Goal: Obtain resource: Obtain resource

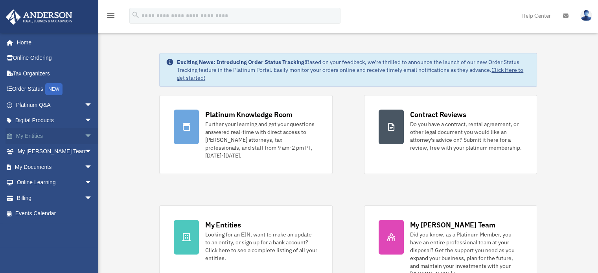
click at [35, 136] on link "My Entities arrow_drop_down" at bounding box center [55, 136] width 99 height 16
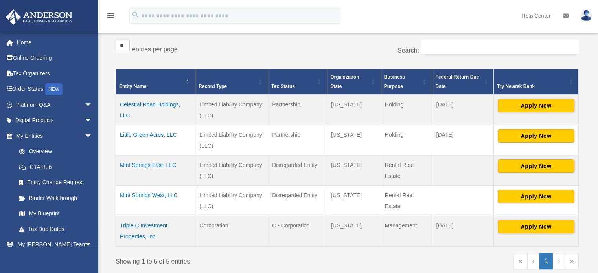
scroll to position [129, 0]
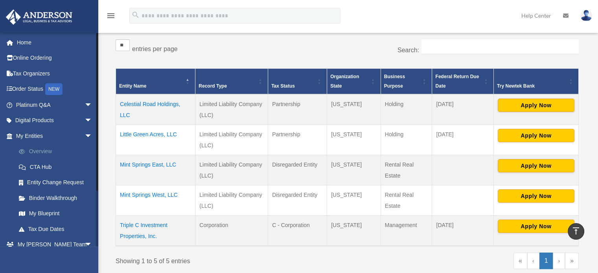
click at [46, 157] on link "Overview" at bounding box center [57, 152] width 93 height 16
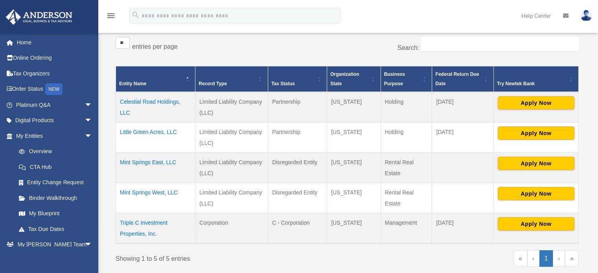
scroll to position [135, 0]
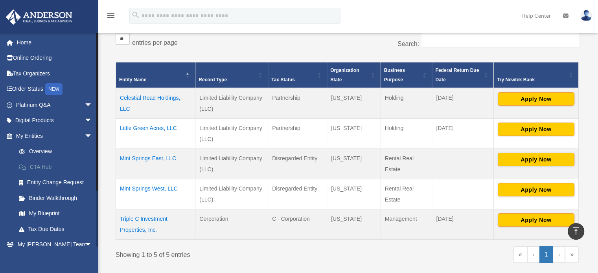
click at [46, 171] on link "CTA Hub" at bounding box center [57, 167] width 93 height 16
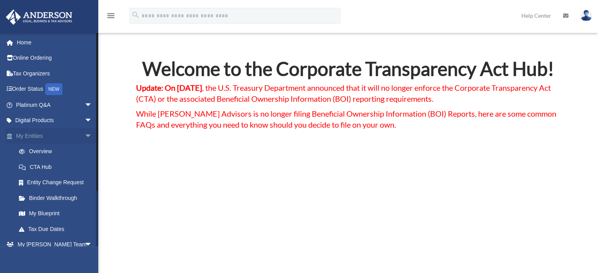
click at [44, 138] on link "My Entities arrow_drop_down" at bounding box center [55, 136] width 99 height 16
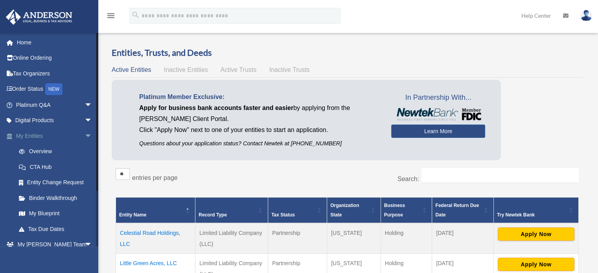
click at [85, 138] on span "arrow_drop_down" at bounding box center [93, 136] width 16 height 16
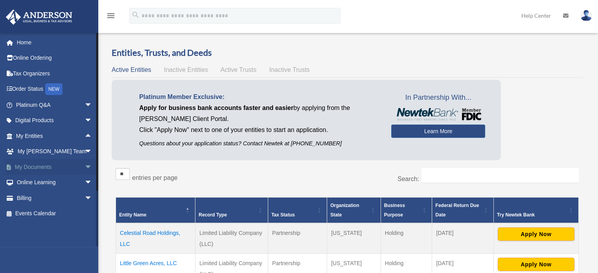
click at [85, 169] on span "arrow_drop_down" at bounding box center [93, 167] width 16 height 16
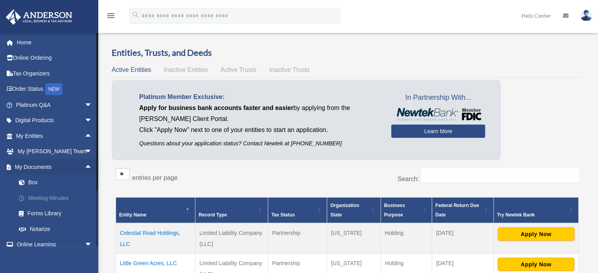
click at [50, 200] on link "Meeting Minutes" at bounding box center [57, 198] width 93 height 16
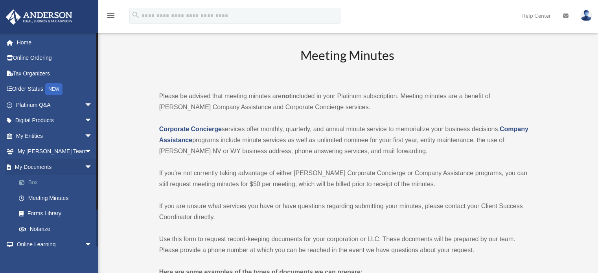
click at [36, 186] on link "Box" at bounding box center [57, 183] width 93 height 16
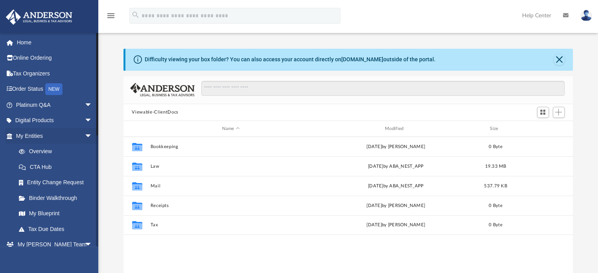
scroll to position [173, 444]
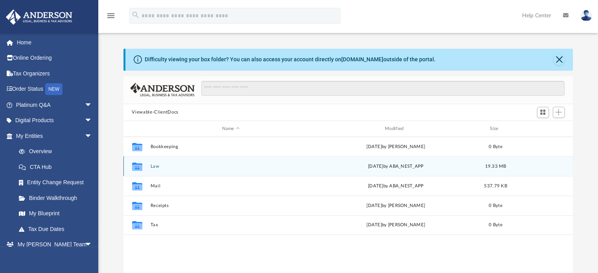
click at [154, 168] on button "Law" at bounding box center [230, 166] width 161 height 5
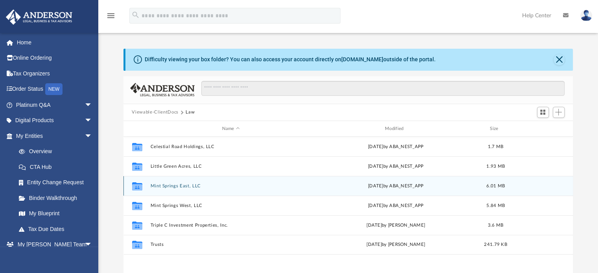
click at [390, 186] on div "Mon Aug 25 2025 by ABA_NEST_APP" at bounding box center [395, 186] width 161 height 7
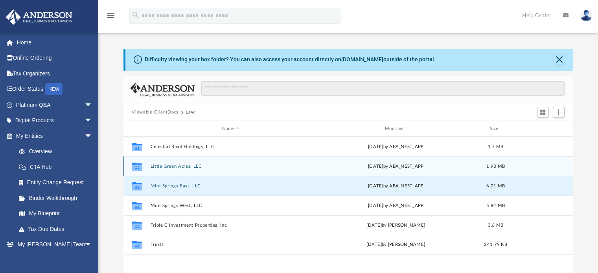
click at [406, 167] on div "Tue Aug 19 2025 by ABA_NEST_APP" at bounding box center [395, 166] width 161 height 7
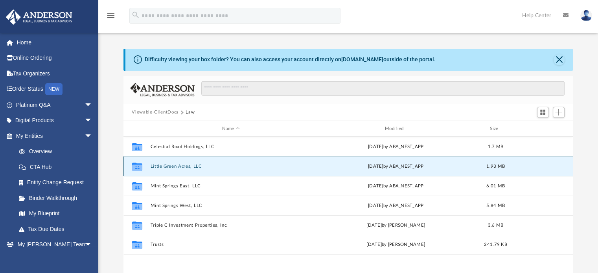
click at [422, 172] on div "Collaborated Folder Little Green Acres, LLC Tue Aug 19 2025 by ABA_NEST_APP 1.9…" at bounding box center [348, 166] width 450 height 20
click at [499, 168] on span "1.93 MB" at bounding box center [495, 166] width 18 height 4
click at [502, 167] on span "1.93 MB" at bounding box center [495, 166] width 18 height 4
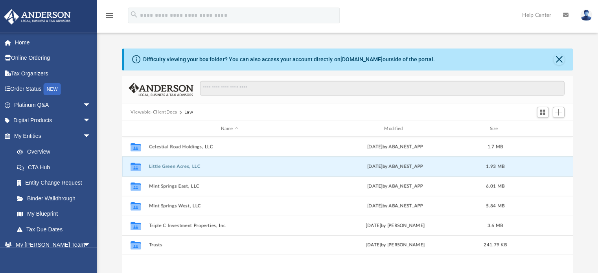
scroll to position [0, 0]
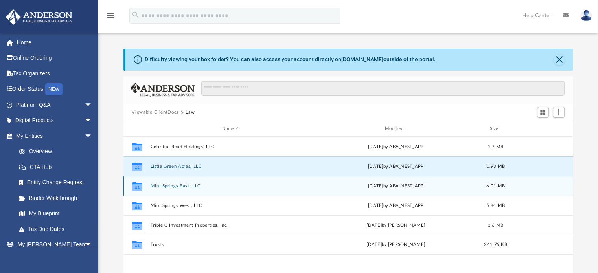
click at [169, 187] on button "Mint Springs East, LLC" at bounding box center [230, 186] width 161 height 5
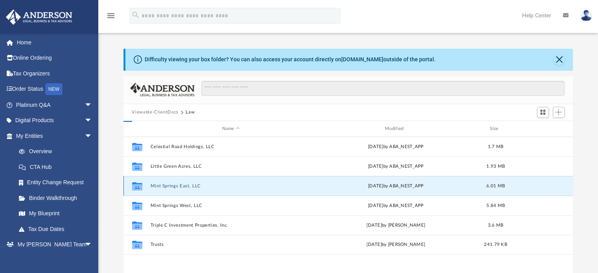
click at [166, 188] on button "Mint Springs East, LLC" at bounding box center [230, 186] width 161 height 5
click at [168, 188] on button "Mint Springs East, LLC" at bounding box center [230, 186] width 161 height 5
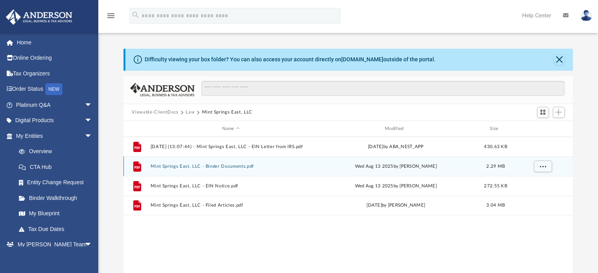
click at [232, 168] on button "Mint Springs East, LLC - Binder Documents.pdf" at bounding box center [230, 166] width 161 height 5
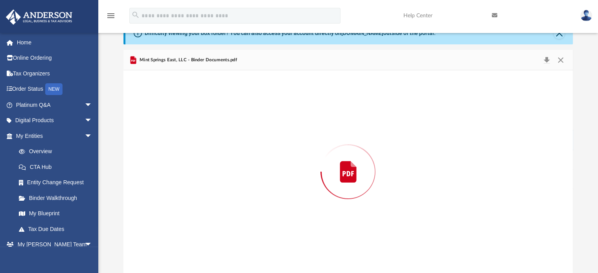
click at [230, 168] on div "Preview" at bounding box center [348, 171] width 450 height 203
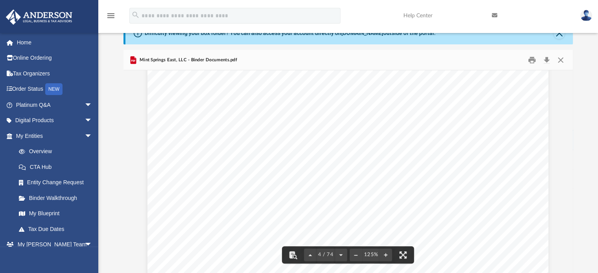
scroll to position [1801, 0]
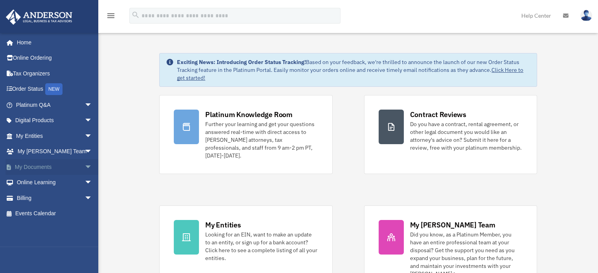
click at [85, 172] on span "arrow_drop_down" at bounding box center [93, 167] width 16 height 16
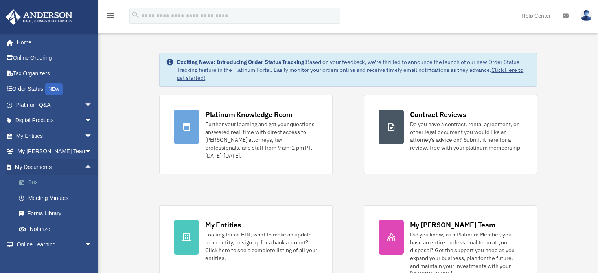
click at [39, 188] on link "Box" at bounding box center [57, 183] width 93 height 16
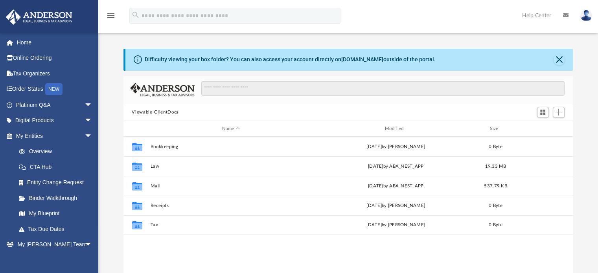
scroll to position [173, 444]
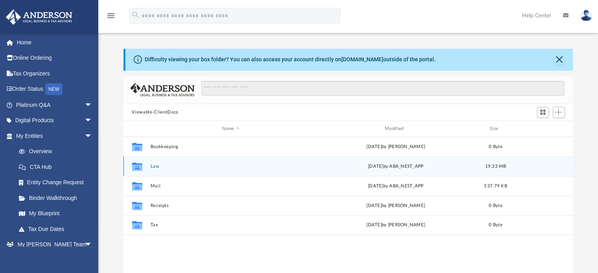
click at [145, 170] on div "Collaborated Folder" at bounding box center [137, 166] width 20 height 13
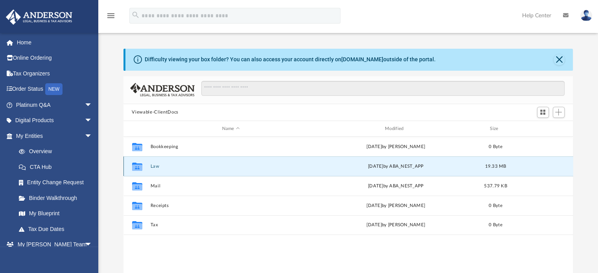
click at [382, 167] on div "Mon Aug 25 2025 by ABA_NEST_APP" at bounding box center [395, 166] width 161 height 7
click at [378, 166] on div "Mon Aug 25 2025 by ABA_NEST_APP" at bounding box center [395, 166] width 161 height 7
click at [250, 158] on div "Collaborated Folder Law Mon Aug 25 2025 by ABA_NEST_APP 19.33 MB" at bounding box center [348, 166] width 450 height 20
click at [251, 164] on button "Law" at bounding box center [230, 166] width 161 height 5
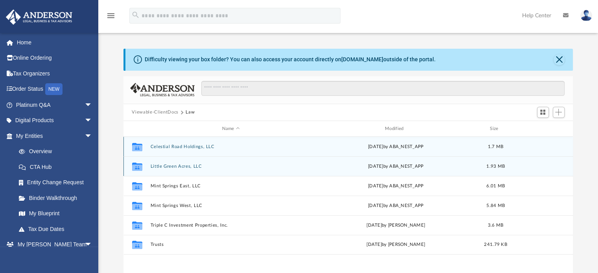
click at [251, 164] on button "Little Green Acres, LLC" at bounding box center [230, 166] width 161 height 5
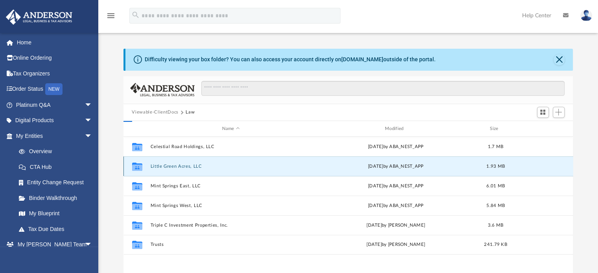
click at [251, 164] on button "Little Green Acres, LLC" at bounding box center [230, 166] width 161 height 5
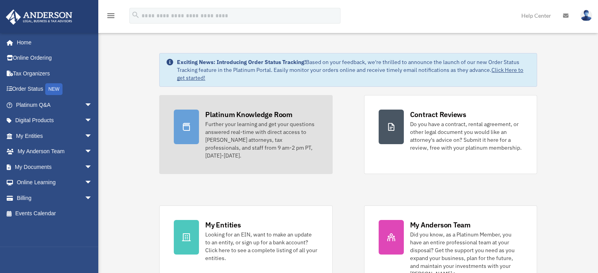
drag, startPoint x: 0, startPoint y: 0, endPoint x: 180, endPoint y: 132, distance: 223.1
click at [180, 132] on div at bounding box center [186, 127] width 25 height 35
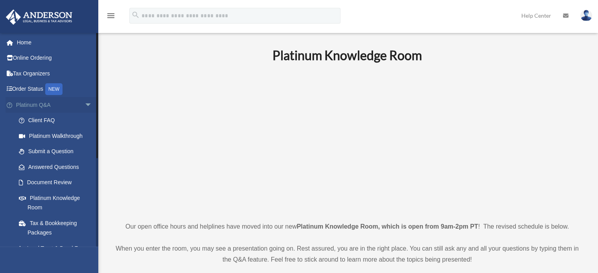
click at [85, 107] on span "arrow_drop_down" at bounding box center [93, 105] width 16 height 16
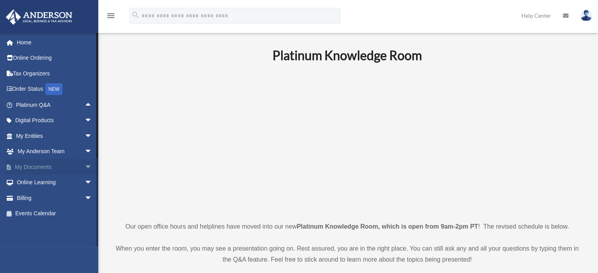
click at [41, 169] on link "My Documents arrow_drop_down" at bounding box center [55, 167] width 99 height 16
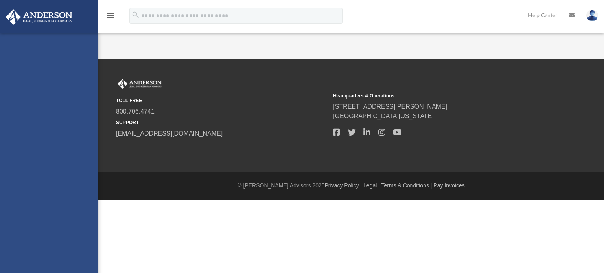
click at [82, 165] on div "[EMAIL_ADDRESS][DOMAIN_NAME] Sign Out [EMAIL_ADDRESS][DOMAIN_NAME] Home Online …" at bounding box center [49, 169] width 98 height 273
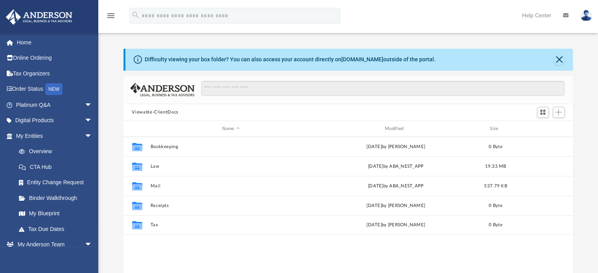
scroll to position [173, 444]
click at [85, 136] on span "arrow_drop_down" at bounding box center [93, 136] width 16 height 16
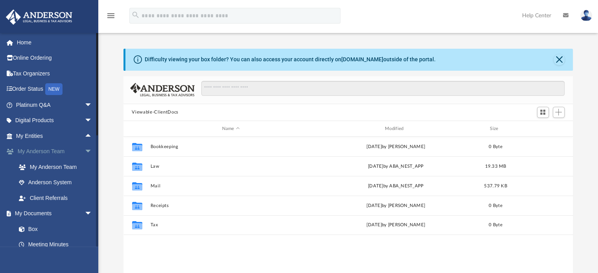
click at [85, 151] on span "arrow_drop_down" at bounding box center [93, 152] width 16 height 16
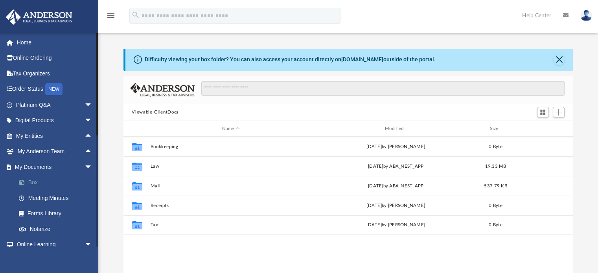
click at [29, 183] on link "Box" at bounding box center [57, 183] width 93 height 16
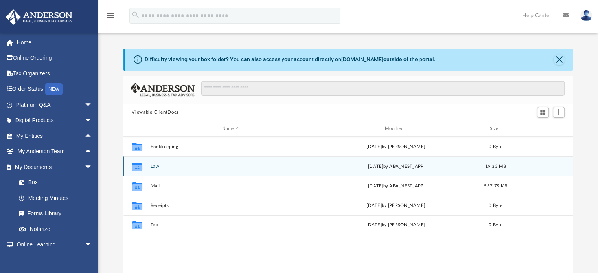
click at [153, 167] on button "Law" at bounding box center [230, 166] width 161 height 5
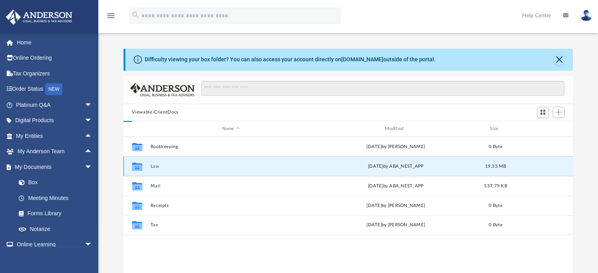
click at [153, 167] on button "Law" at bounding box center [230, 166] width 161 height 5
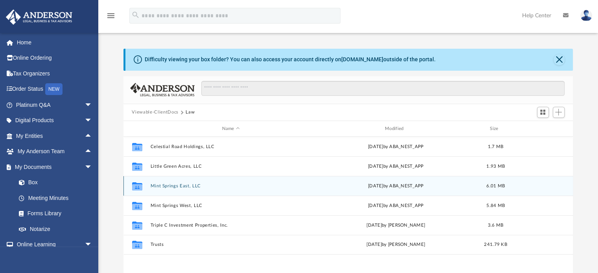
click at [191, 185] on button "Mint Springs East, LLC" at bounding box center [230, 186] width 161 height 5
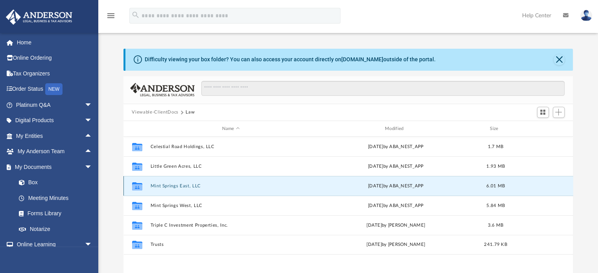
click at [191, 185] on button "Mint Springs East, LLC" at bounding box center [230, 186] width 161 height 5
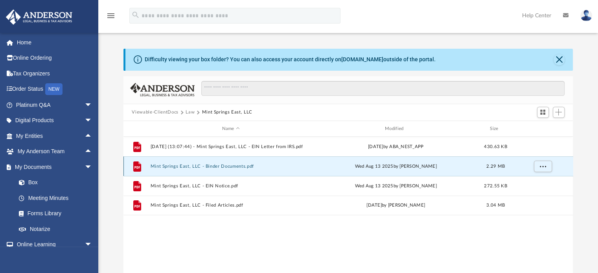
click at [168, 167] on button "Mint Springs East, LLC - Binder Documents.pdf" at bounding box center [230, 166] width 161 height 5
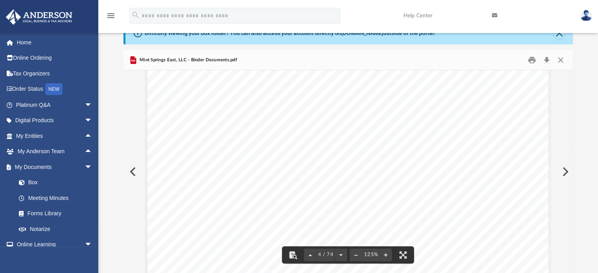
scroll to position [1825, 0]
click at [473, 67] on div "Mint Springs East, LLC - Binder Documents.pdf" at bounding box center [348, 60] width 450 height 21
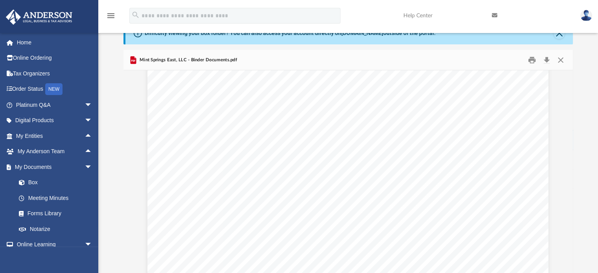
click at [343, 105] on span "We have enclosed an example of how to complete this form." at bounding box center [411, 102] width 175 height 7
click at [289, 113] on link "Page 4" at bounding box center [289, 111] width 15 height 8
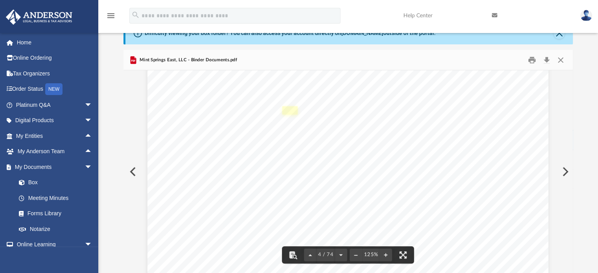
click at [288, 111] on link "Page 4" at bounding box center [289, 111] width 15 height 8
click at [421, 101] on span "this page" at bounding box center [425, 97] width 26 height 7
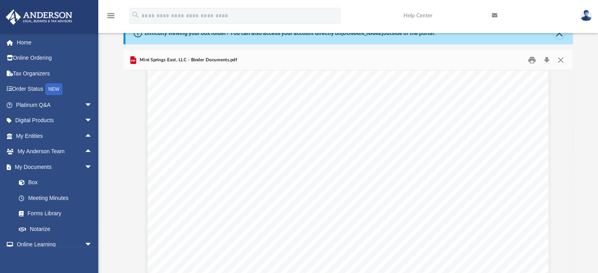
click at [418, 134] on div "Common Banking Account Questions Who will be the [PERSON_NAME] on the account? …" at bounding box center [347, 47] width 401 height 519
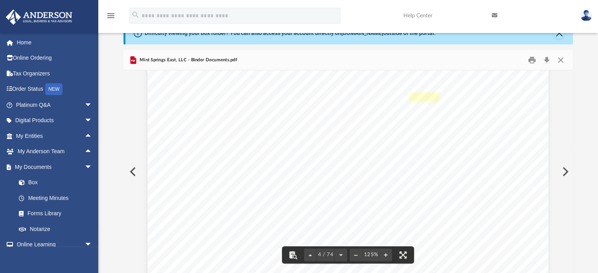
click at [418, 99] on link "Page 4" at bounding box center [424, 97] width 29 height 8
click at [444, 171] on link "Page 4" at bounding box center [452, 172] width 29 height 8
